Goal: Information Seeking & Learning: Learn about a topic

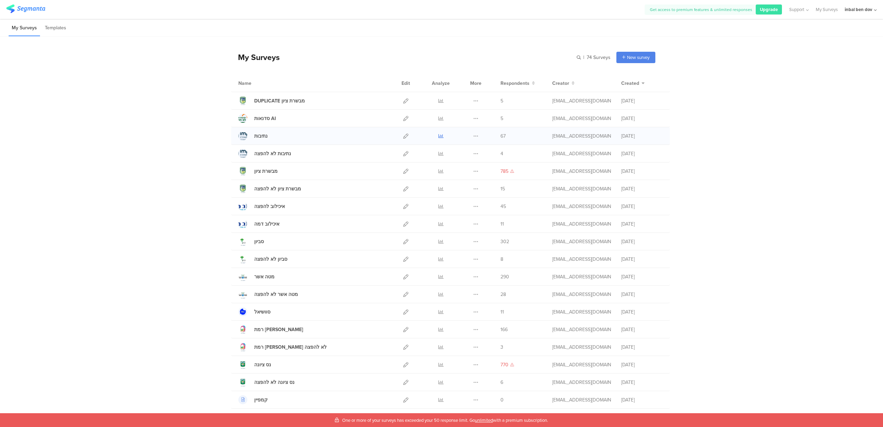
click at [438, 137] on icon at bounding box center [440, 136] width 5 height 5
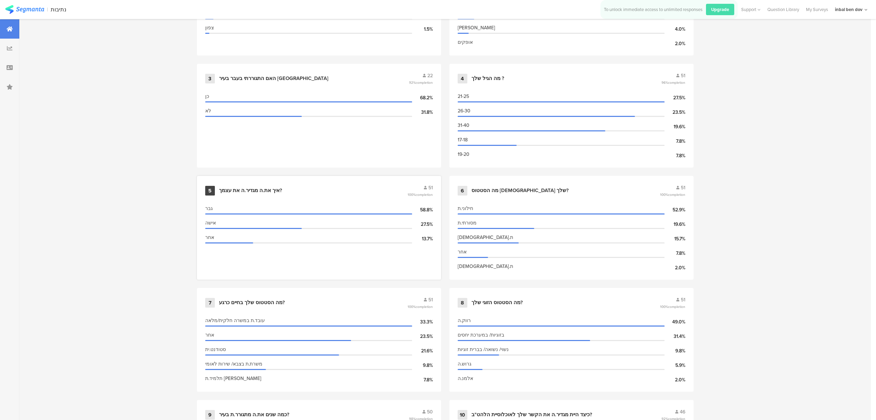
scroll to position [506, 0]
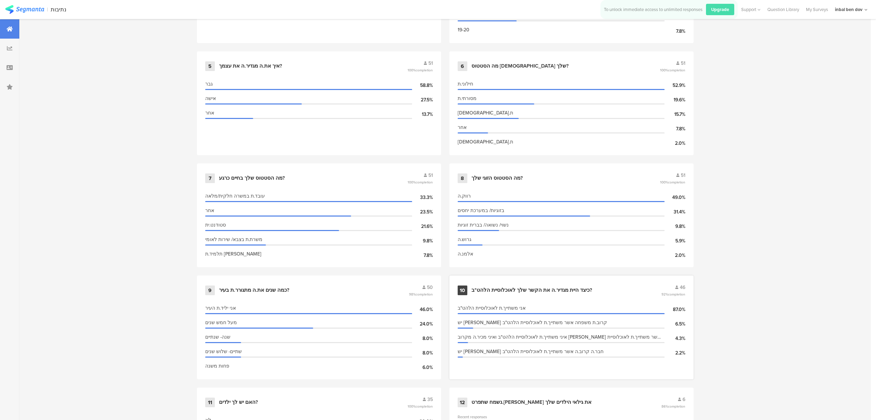
click at [566, 290] on div "10 כיצד היית מגדיר.ה את הקשר שלך לאוכלוסיית הלהט"ב? 46 92% completion" at bounding box center [572, 290] width 228 height 13
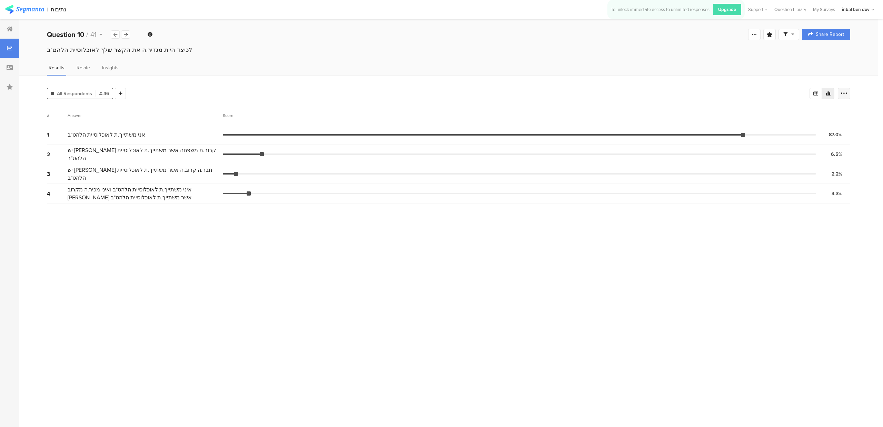
click at [847, 94] on icon at bounding box center [844, 93] width 7 height 7
click at [842, 144] on span at bounding box center [839, 142] width 10 height 6
click at [682, 291] on section "# Answer Score 1 אני משתייך.ת לאוכלוסיית הלהט"ב 87.0% 40 votes 2 יש לי קרוב.ת מ…" at bounding box center [448, 264] width 803 height 316
click at [129, 35] on div at bounding box center [125, 34] width 9 height 8
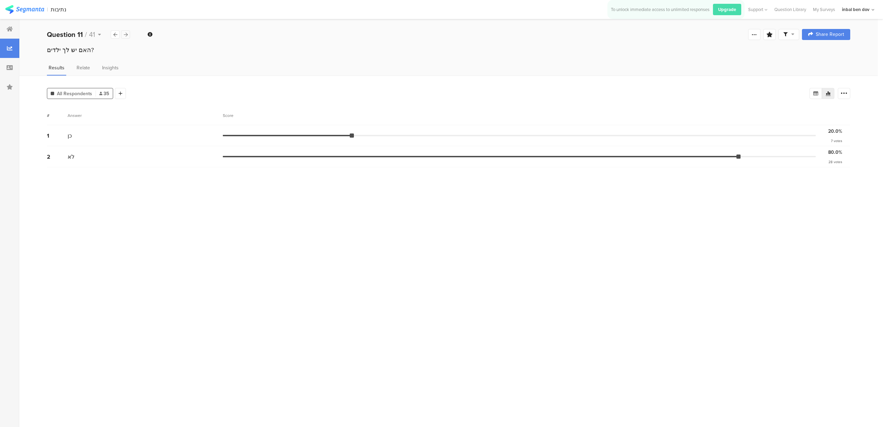
click at [125, 35] on icon at bounding box center [126, 34] width 4 height 4
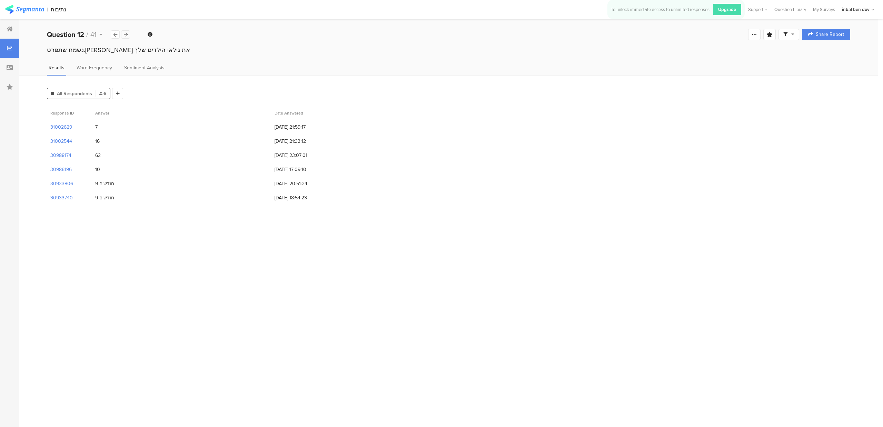
click at [125, 35] on icon at bounding box center [126, 34] width 4 height 4
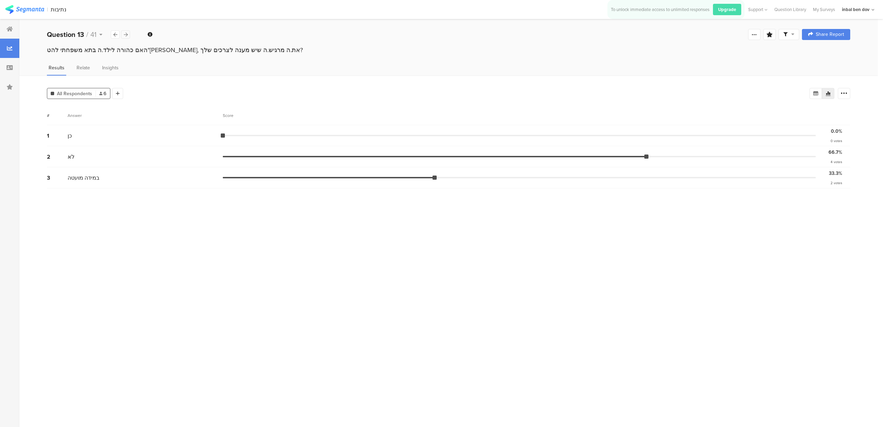
click at [125, 35] on icon at bounding box center [126, 34] width 4 height 4
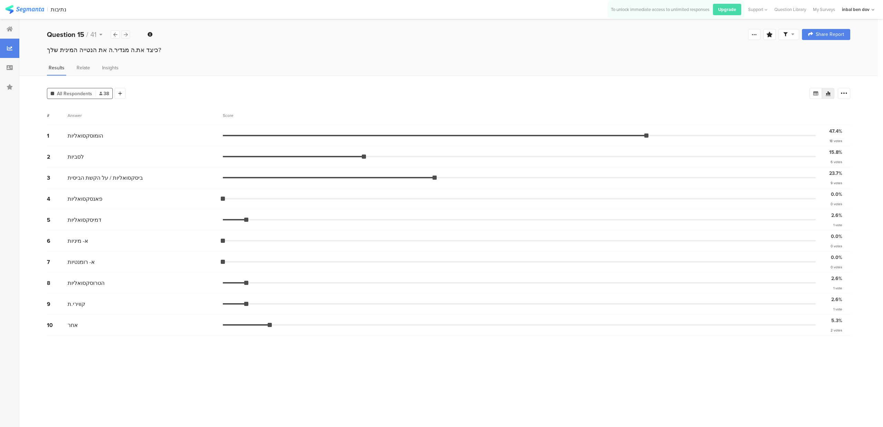
click at [126, 32] on icon at bounding box center [126, 34] width 4 height 4
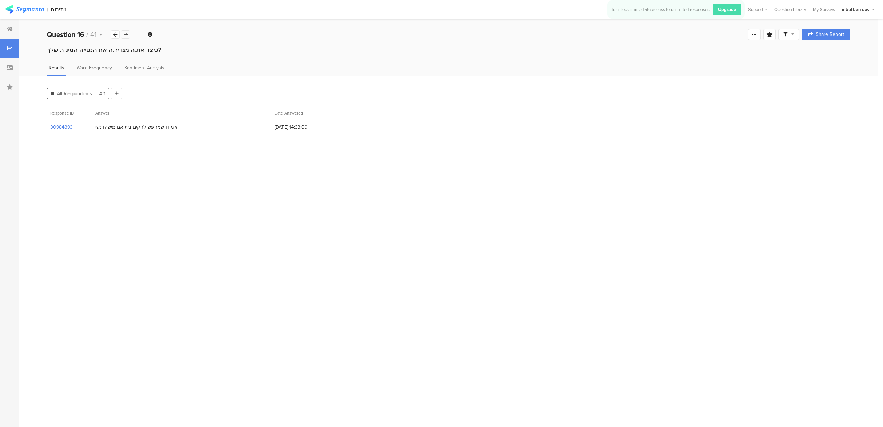
click at [126, 32] on icon at bounding box center [126, 34] width 4 height 4
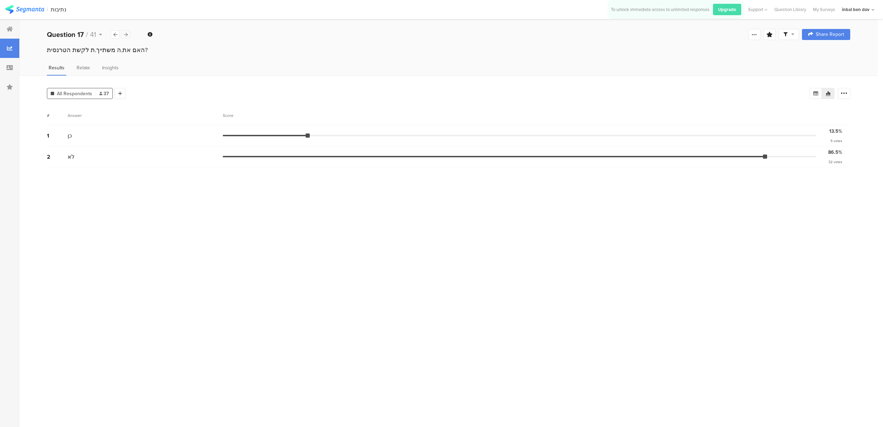
click at [126, 34] on icon at bounding box center [126, 34] width 4 height 4
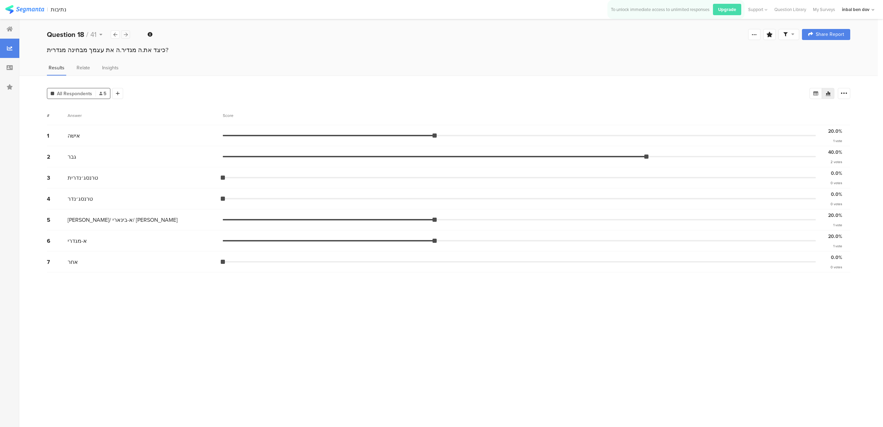
click at [126, 34] on icon at bounding box center [126, 34] width 4 height 4
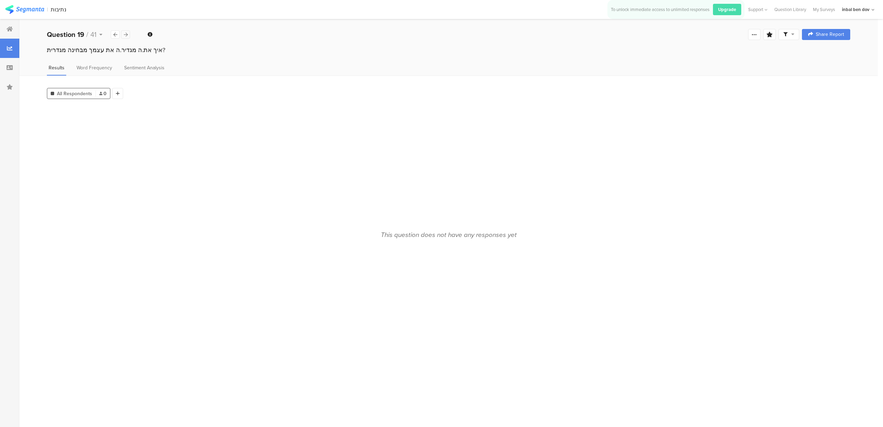
click at [126, 34] on icon at bounding box center [126, 34] width 4 height 4
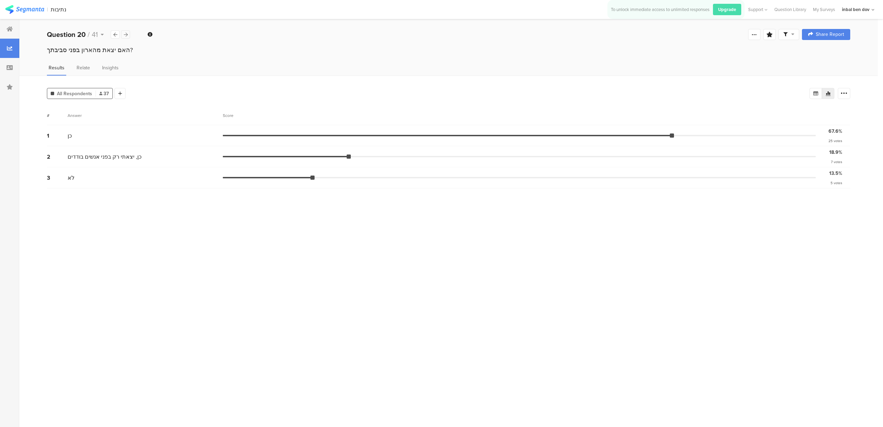
click at [126, 34] on icon at bounding box center [126, 34] width 4 height 4
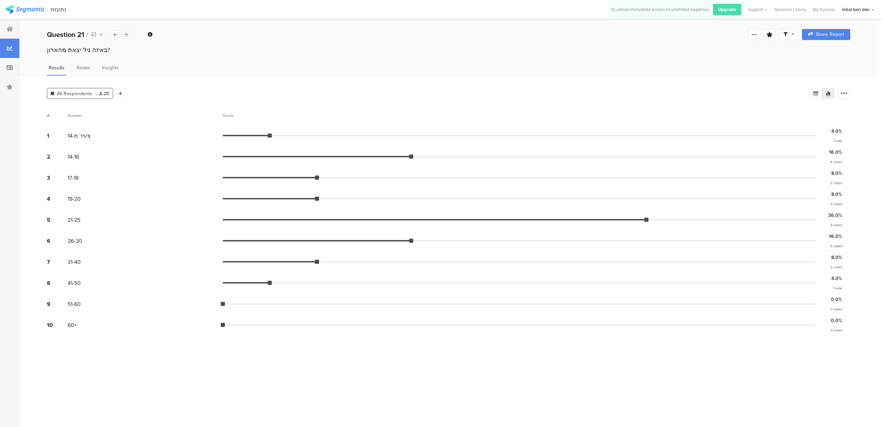
click at [126, 34] on icon at bounding box center [126, 34] width 4 height 4
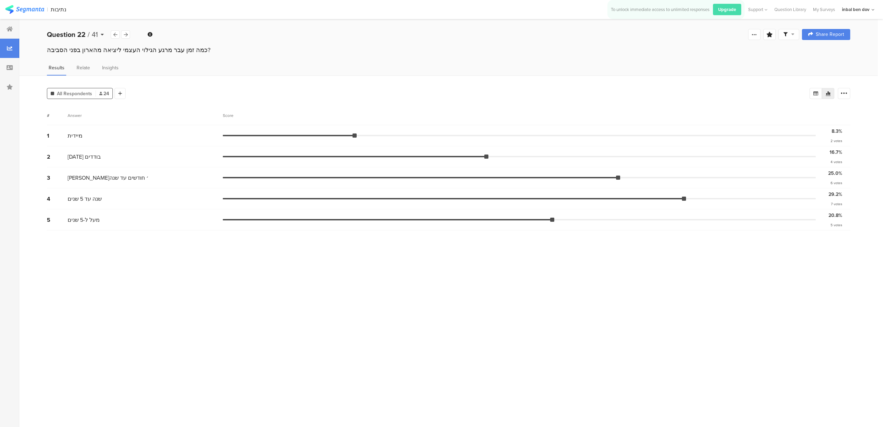
click at [93, 33] on span "41" at bounding box center [95, 34] width 6 height 10
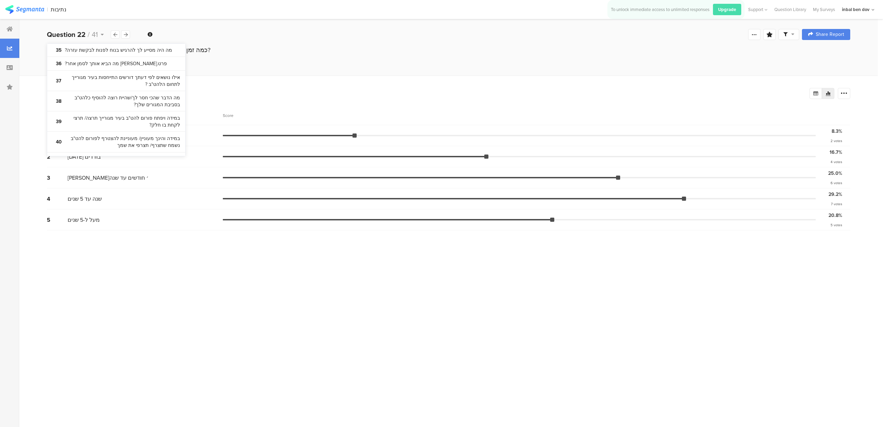
scroll to position [896, 0]
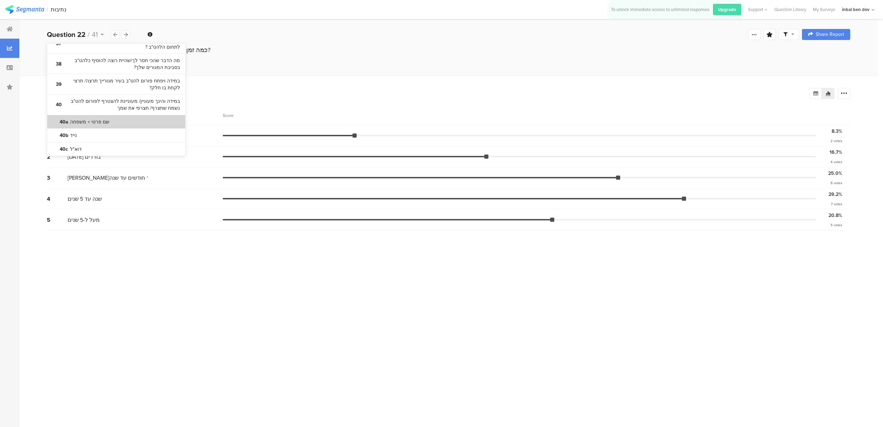
click at [115, 115] on section "40a שם פרטי + משפחה" at bounding box center [116, 122] width 138 height 14
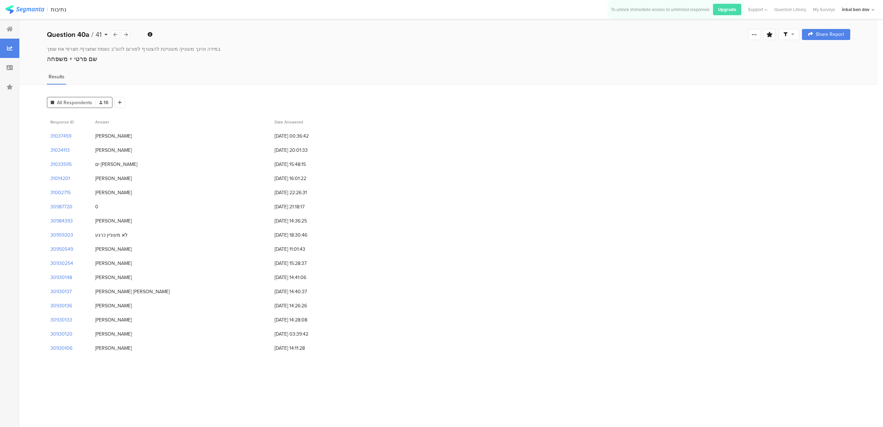
click at [100, 35] on span "41" at bounding box center [99, 34] width 6 height 10
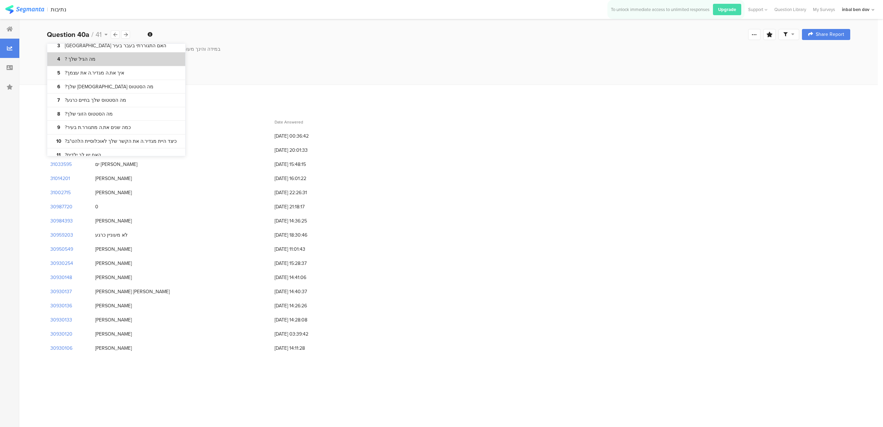
click at [85, 57] on bdi "מה הגיל שלך ?" at bounding box center [80, 59] width 31 height 7
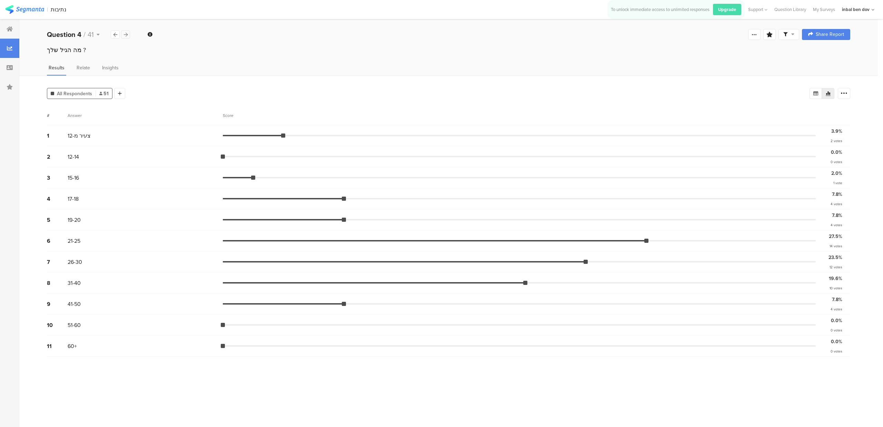
click at [121, 35] on div at bounding box center [125, 34] width 9 height 8
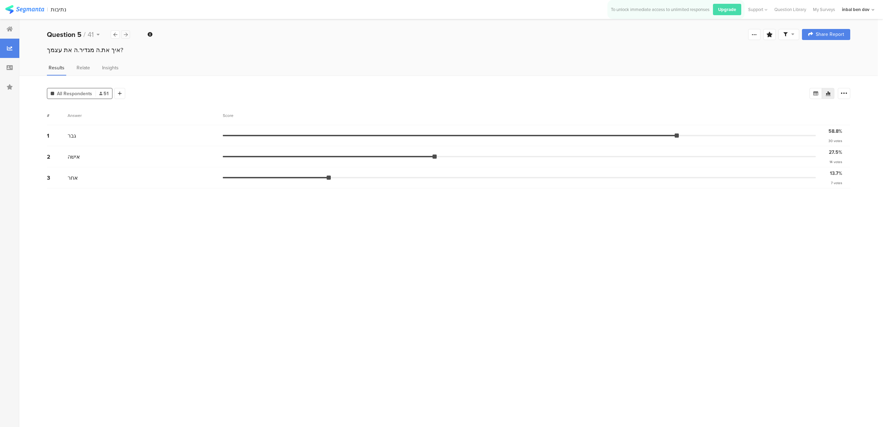
click at [128, 35] on div at bounding box center [125, 34] width 9 height 8
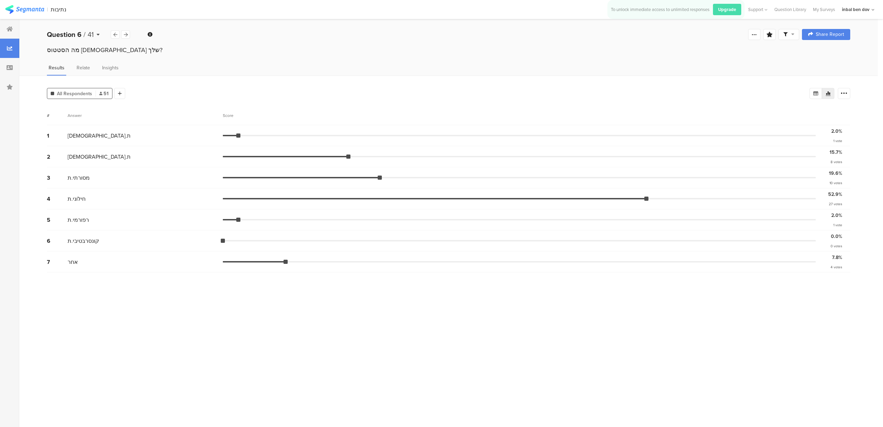
click at [94, 35] on div "Question 6 / 41" at bounding box center [79, 34] width 64 height 10
